Goal: Check status

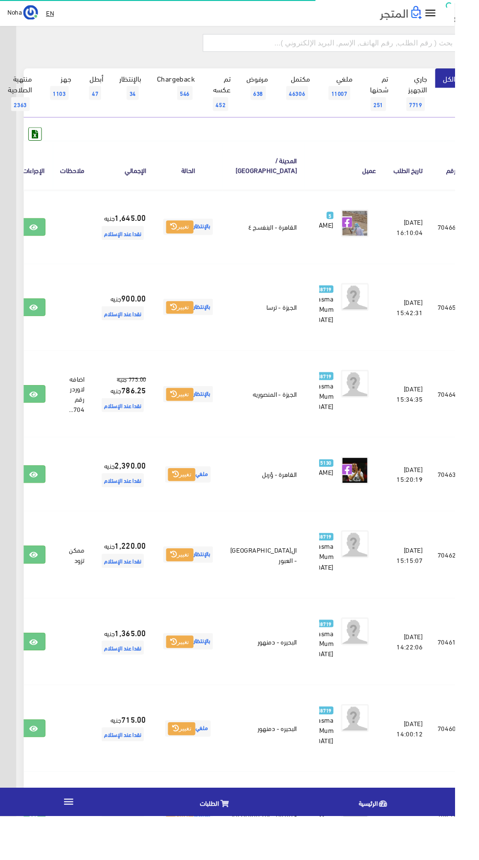
scroll to position [0, -25]
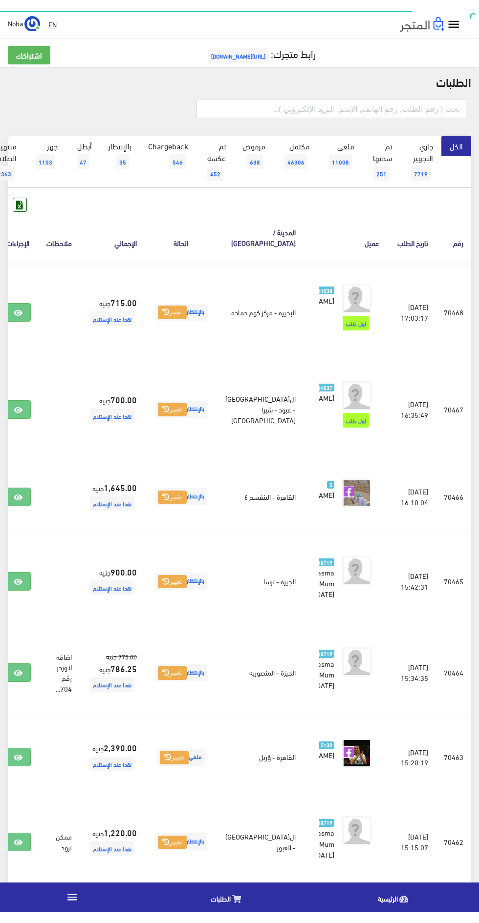
scroll to position [0, -25]
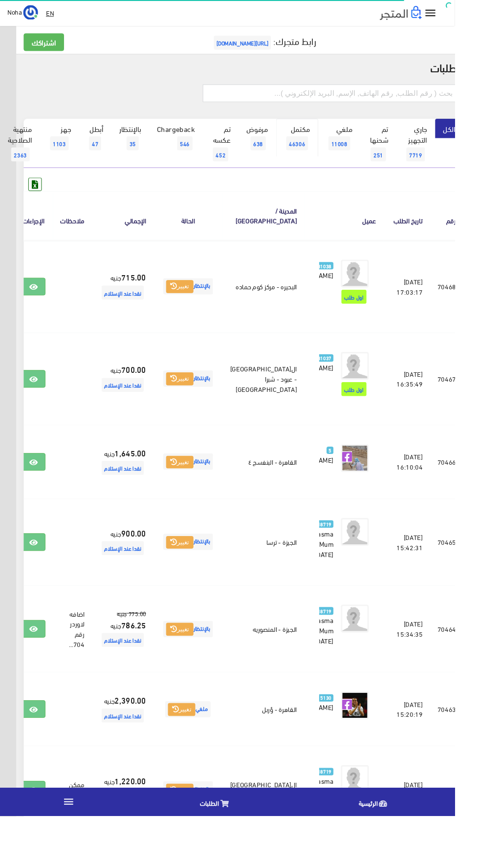
click at [319, 132] on link "مكتمل 46306" at bounding box center [313, 145] width 44 height 40
click at [300, 98] on input "text" at bounding box center [348, 98] width 270 height 19
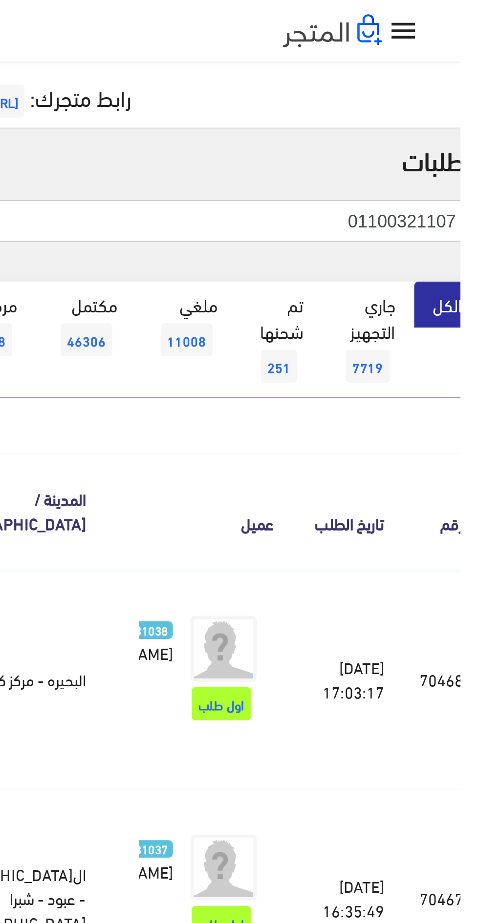
type input "01100321107"
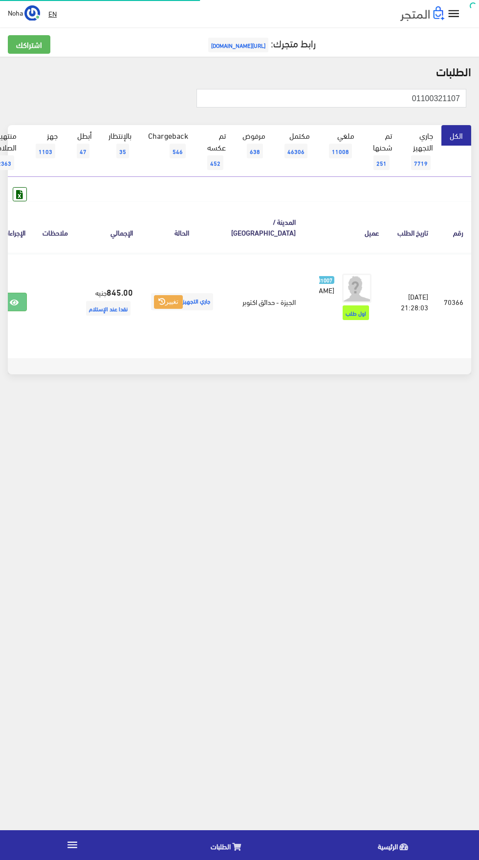
scroll to position [0, -25]
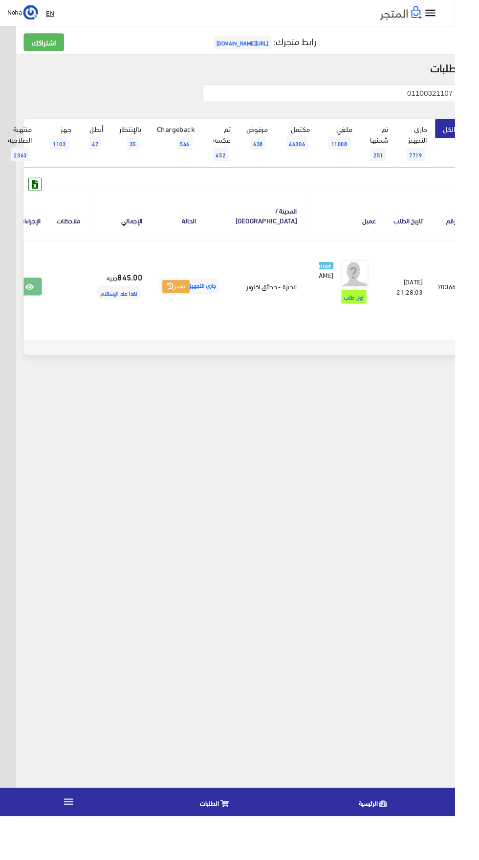
click at [36, 304] on icon at bounding box center [31, 302] width 9 height 8
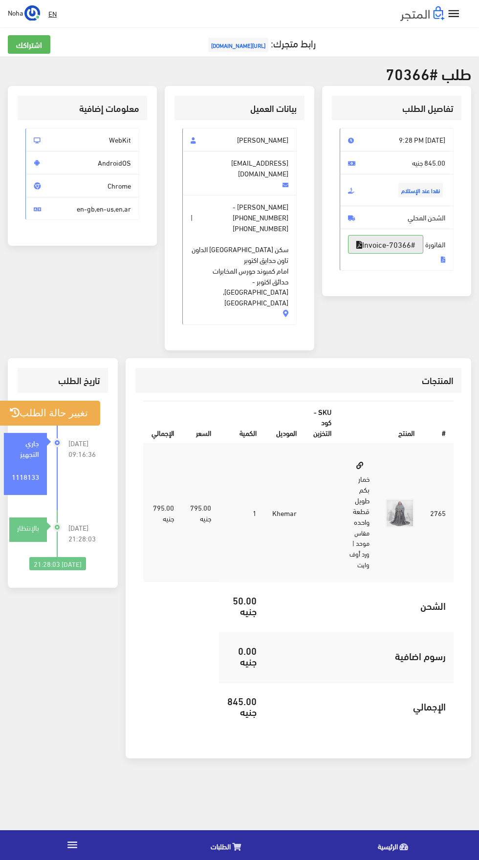
click at [423, 253] on link "#Invoice-70366" at bounding box center [385, 244] width 75 height 19
